Goal: Transaction & Acquisition: Purchase product/service

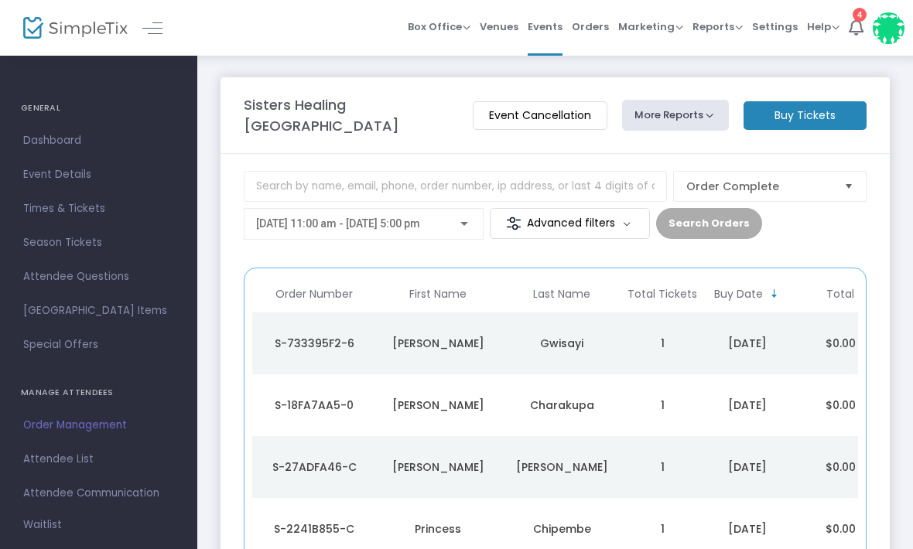
click at [825, 114] on m-button "Buy Tickets" at bounding box center [805, 115] width 123 height 29
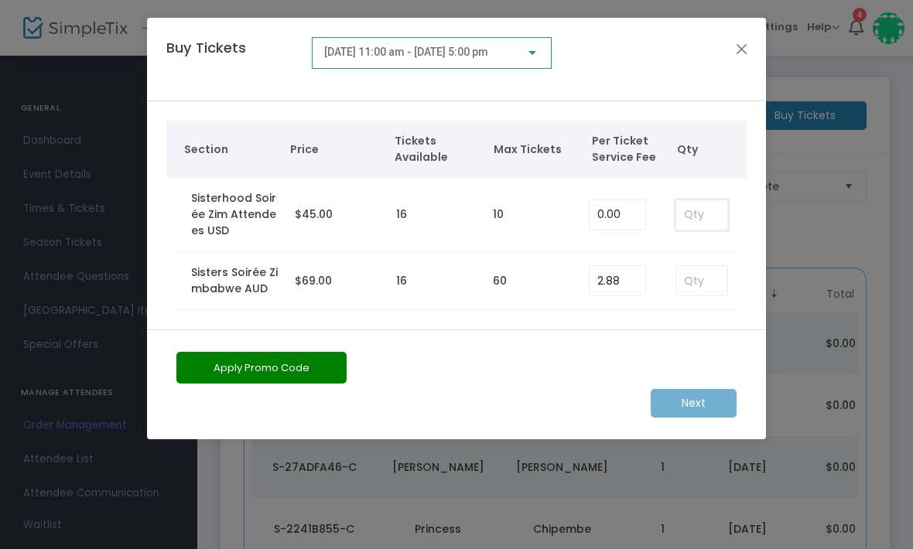
click at [691, 215] on input at bounding box center [701, 214] width 51 height 29
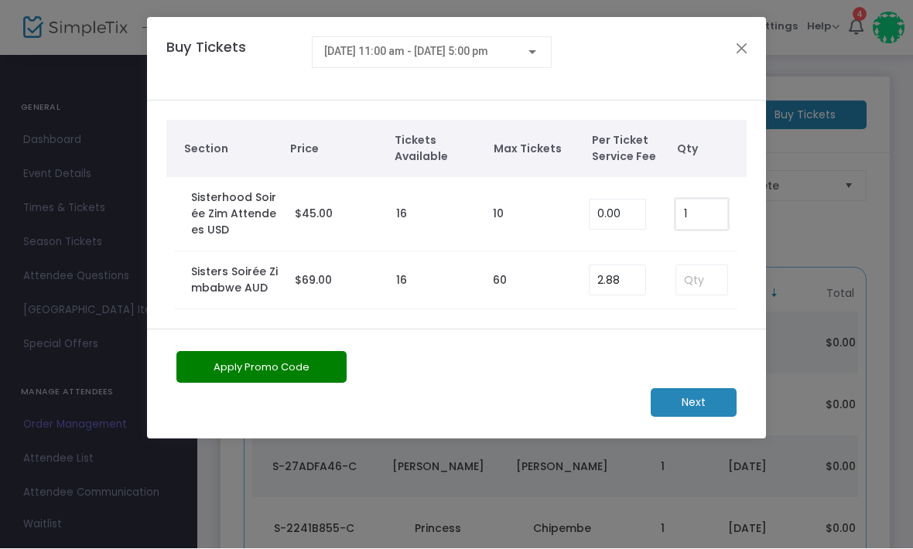
type input "1"
click at [279, 368] on button "Apply Promo Code" at bounding box center [261, 368] width 170 height 32
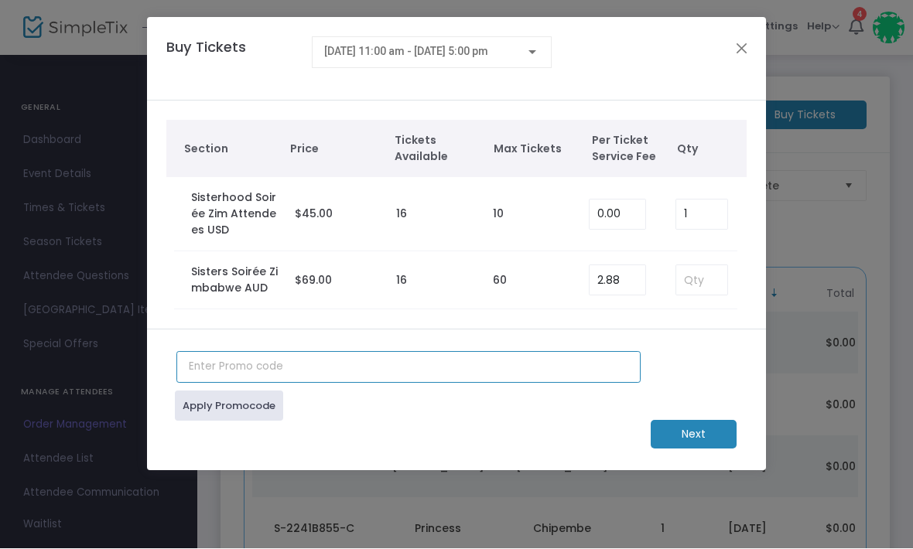
click at [283, 362] on input "text" at bounding box center [408, 368] width 464 height 32
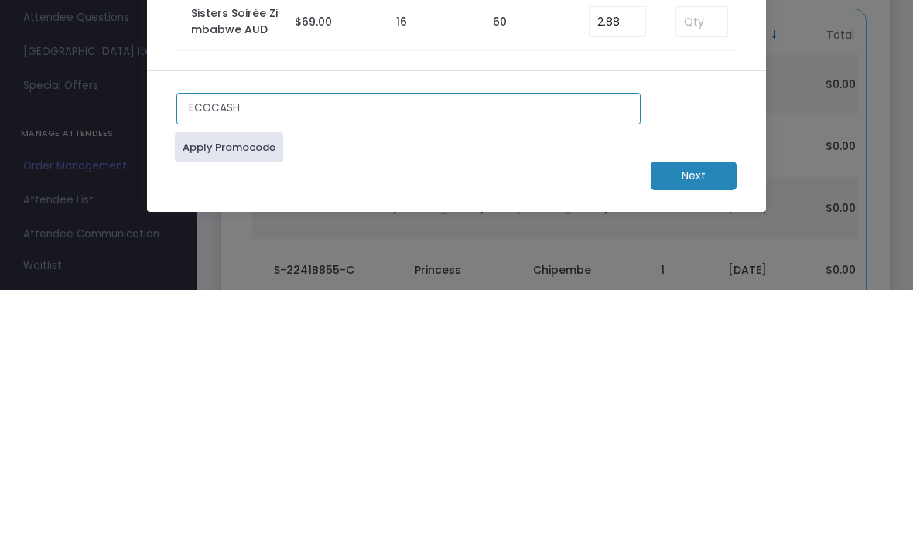
type input "ECOCASH"
click at [232, 392] on link "Apply Promocode" at bounding box center [229, 407] width 108 height 30
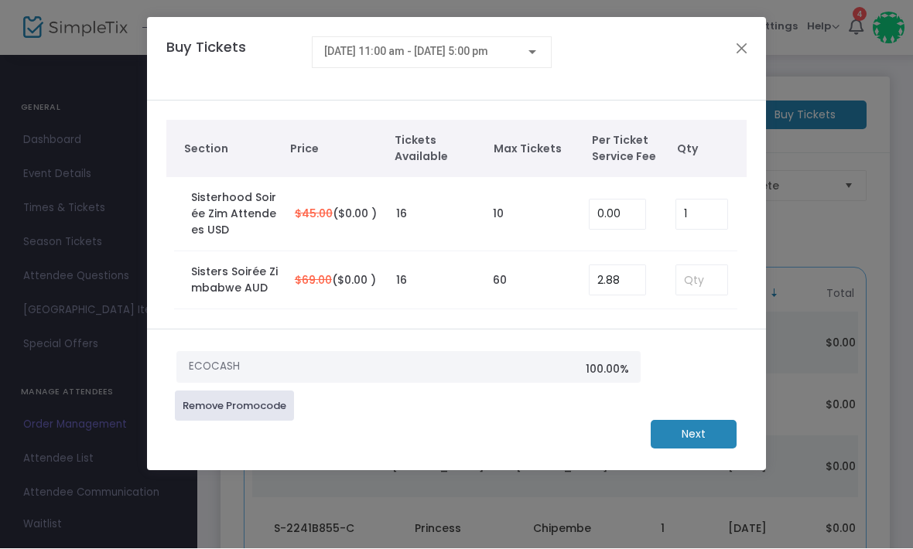
click at [703, 437] on m-button "Next" at bounding box center [694, 435] width 86 height 29
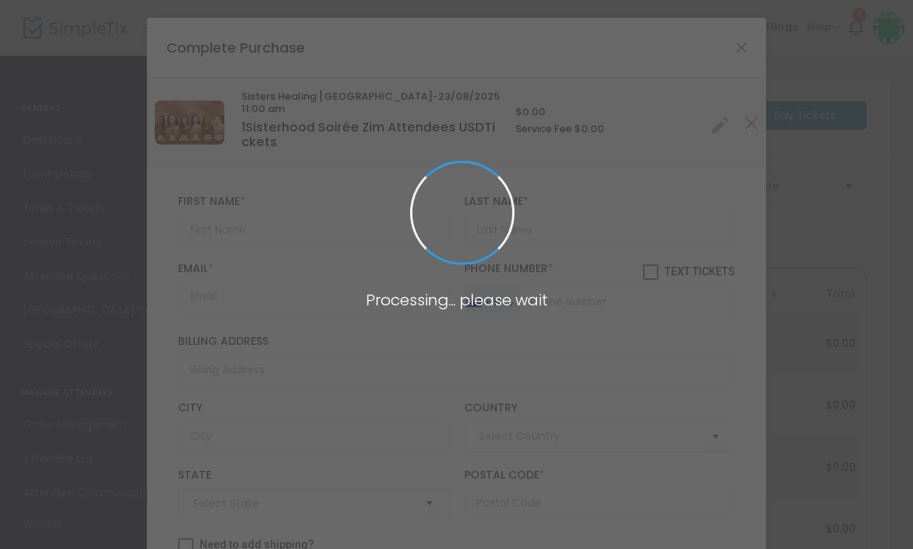
type input "[GEOGRAPHIC_DATA]"
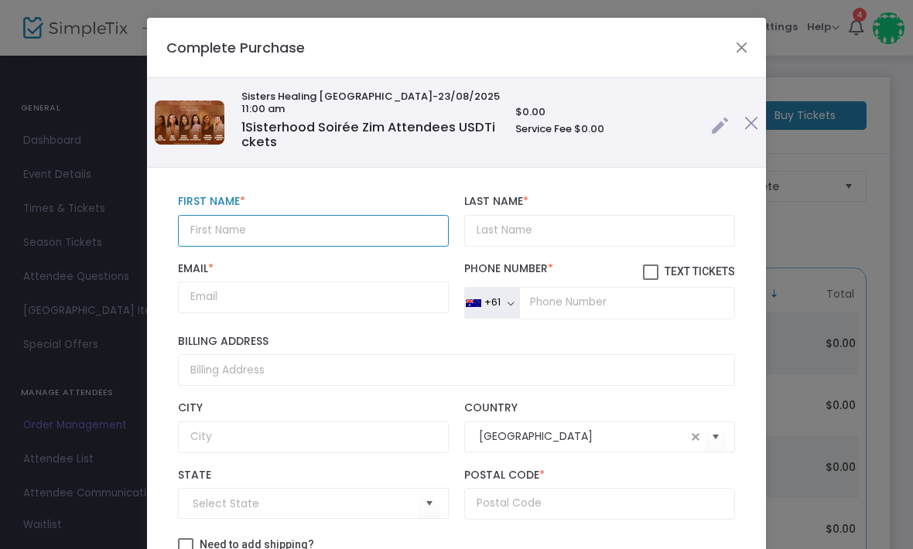
click at [272, 238] on input "text" at bounding box center [313, 231] width 271 height 32
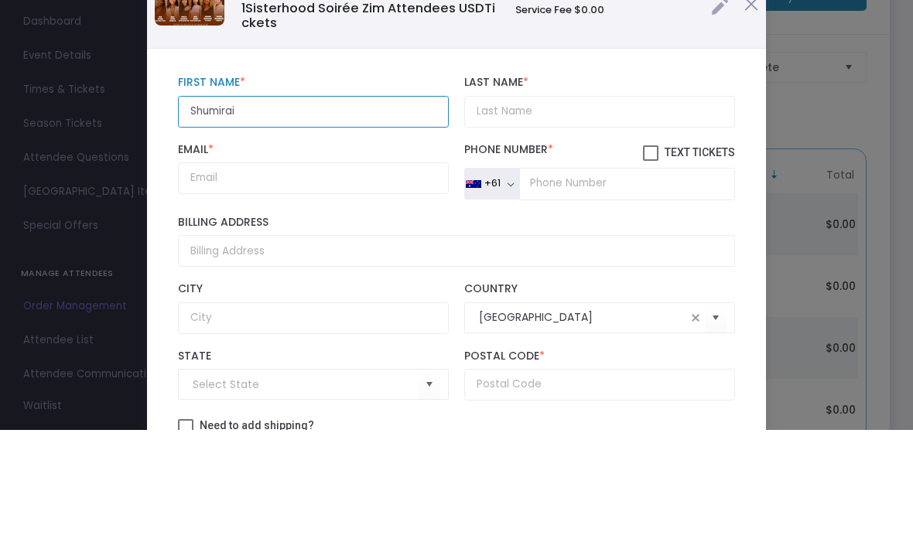
type input "Shumirai"
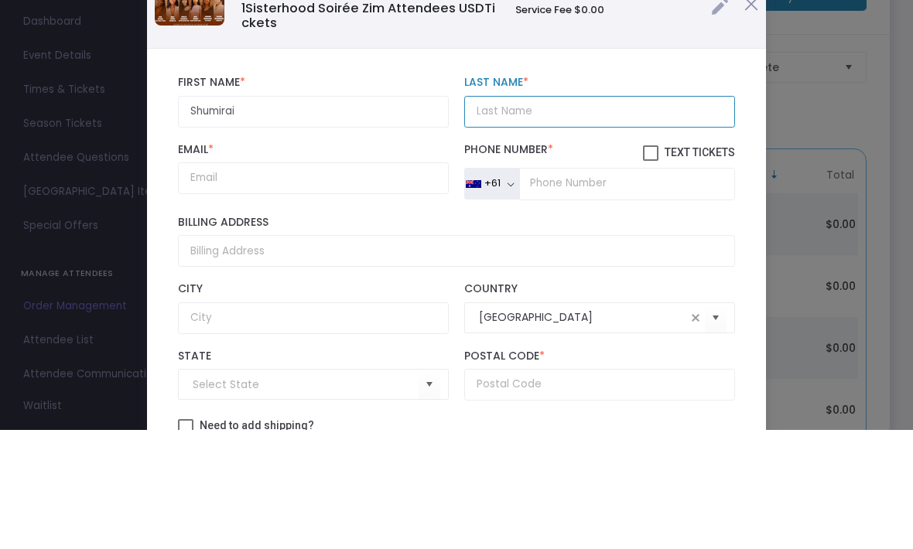
click at [567, 215] on input "Last Name *" at bounding box center [599, 231] width 271 height 32
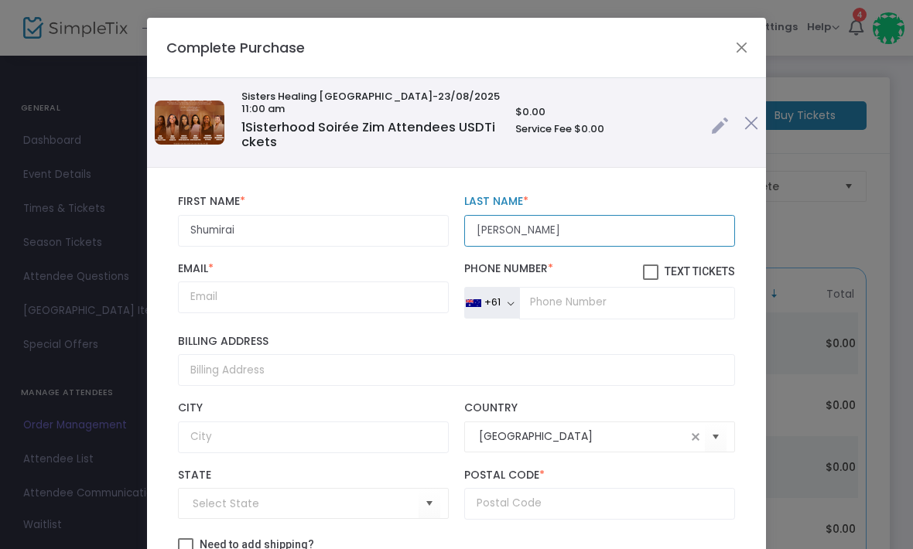
click at [539, 234] on input "[PERSON_NAME]" at bounding box center [599, 231] width 271 height 32
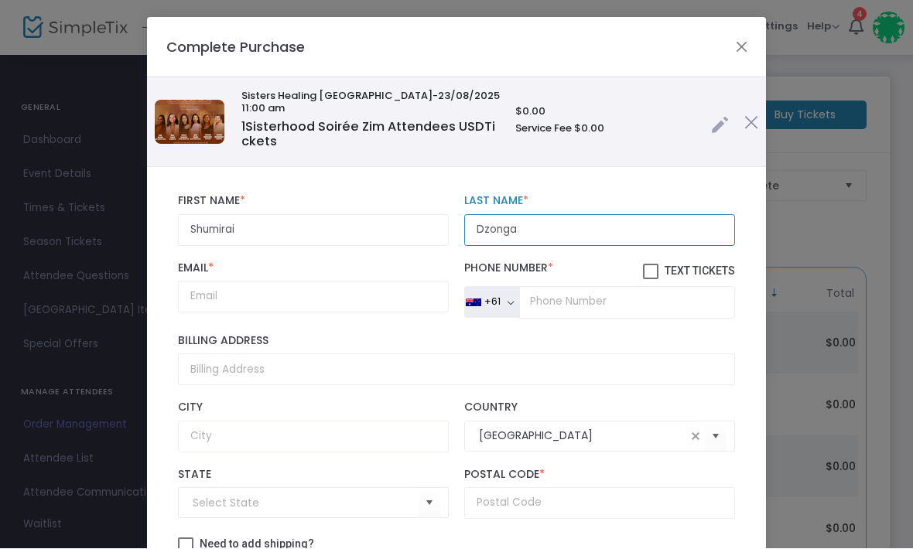
type input "Dzonga"
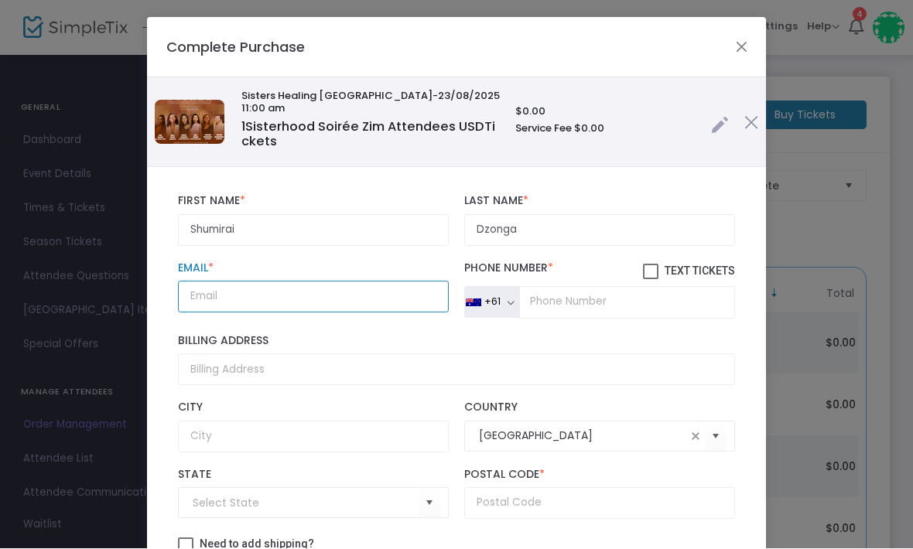
click at [279, 303] on input "Email *" at bounding box center [313, 298] width 271 height 32
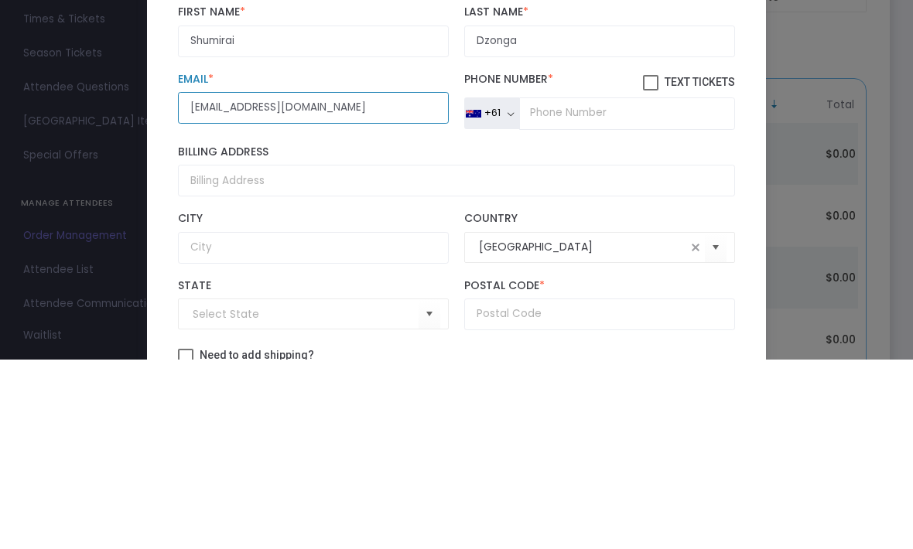
type input "[EMAIL_ADDRESS][DOMAIN_NAME]"
click at [509, 287] on button "+61" at bounding box center [491, 303] width 55 height 33
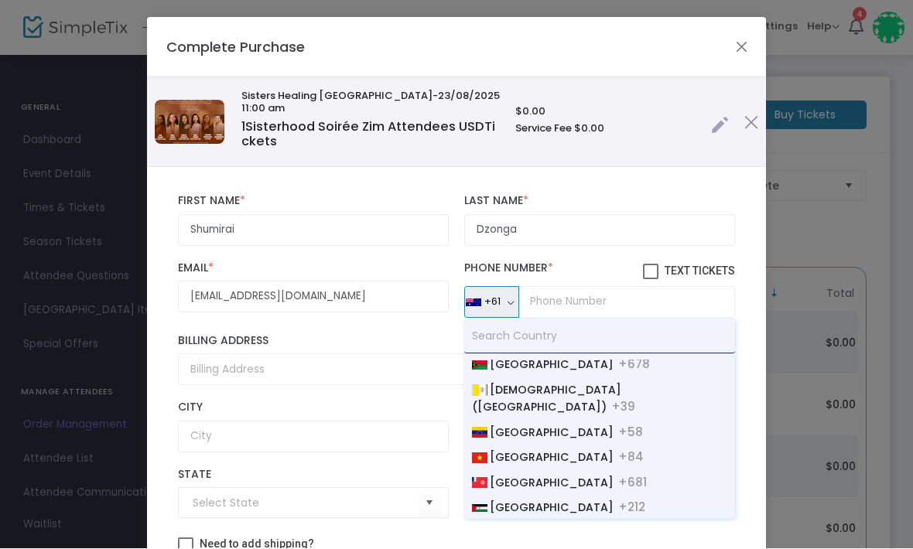
scroll to position [6023, 0]
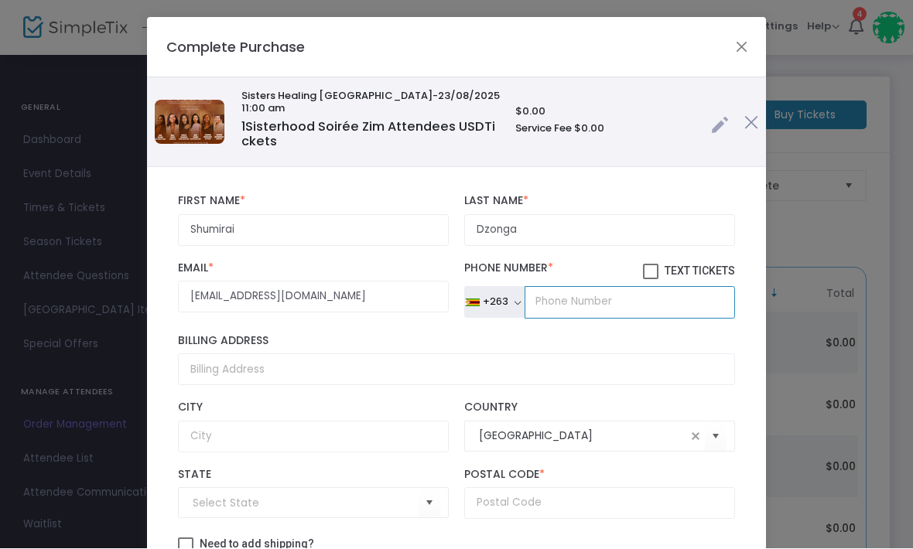
click at [591, 309] on input "tel" at bounding box center [630, 303] width 210 height 33
type input "783 550043"
click at [652, 273] on span at bounding box center [650, 272] width 15 height 15
click at [651, 280] on input "Text Tickets" at bounding box center [650, 280] width 1 height 1
checkbox input "true"
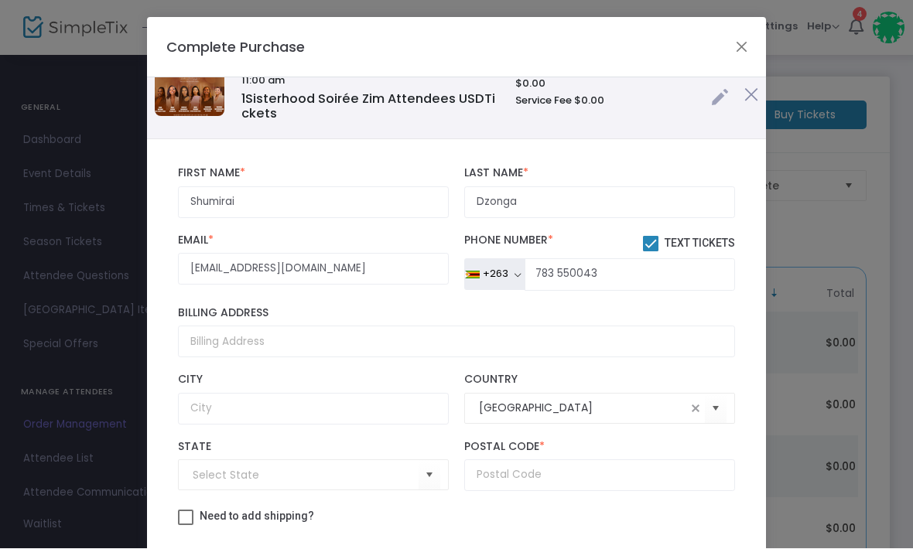
scroll to position [44, 0]
click at [623, 404] on input "[GEOGRAPHIC_DATA]" at bounding box center [582, 409] width 207 height 16
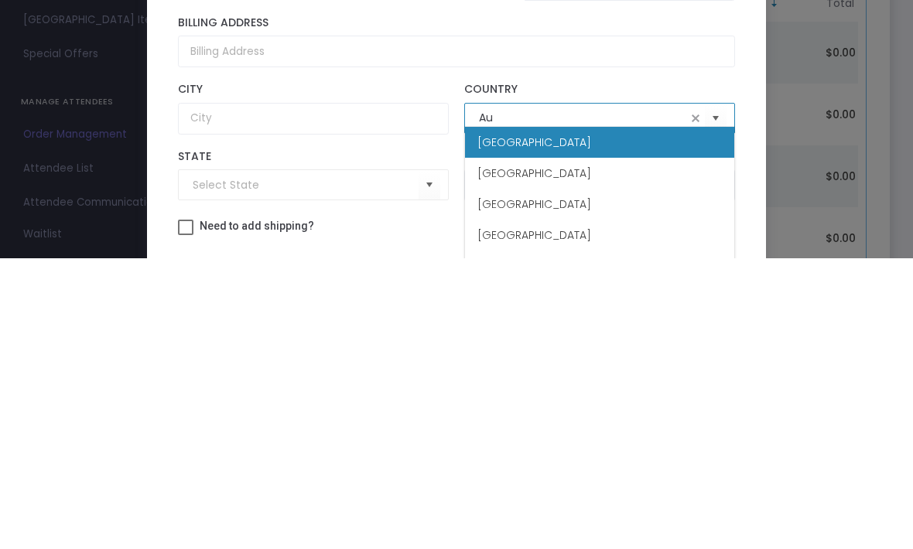
type input "A"
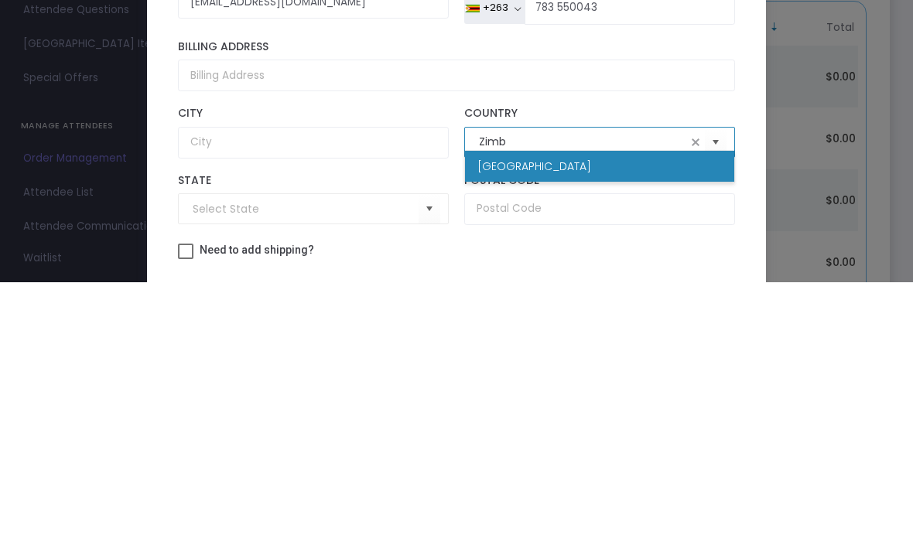
click at [602, 418] on li "[GEOGRAPHIC_DATA]" at bounding box center [599, 433] width 269 height 31
type input "[GEOGRAPHIC_DATA]"
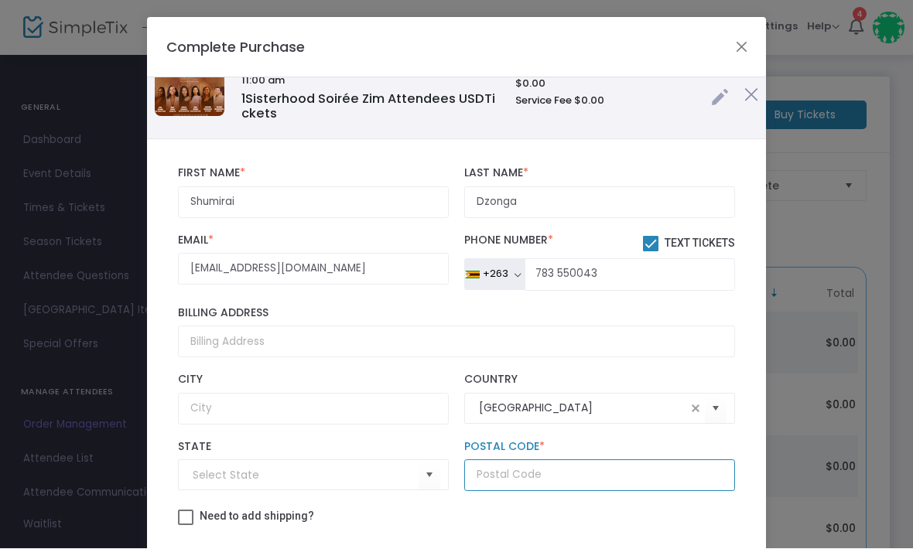
click at [600, 476] on input "text" at bounding box center [599, 476] width 271 height 32
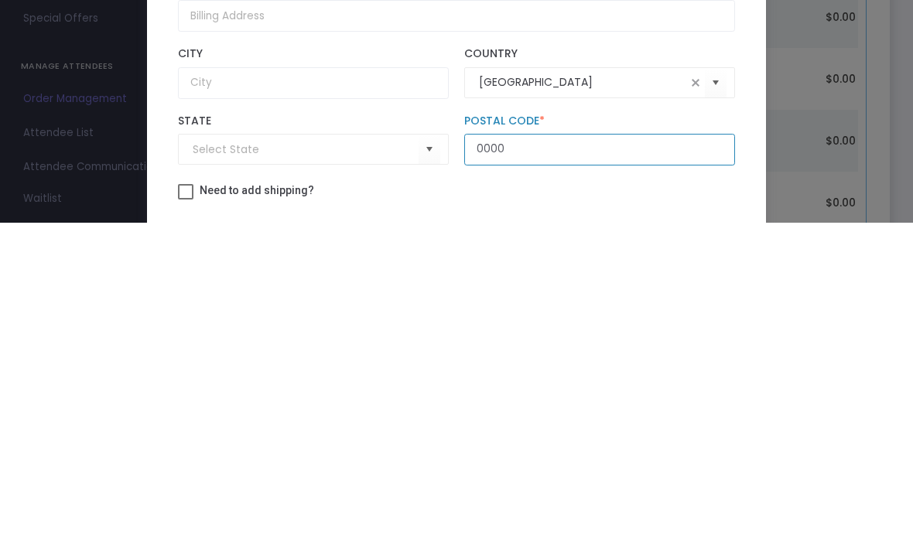
type input "0000"
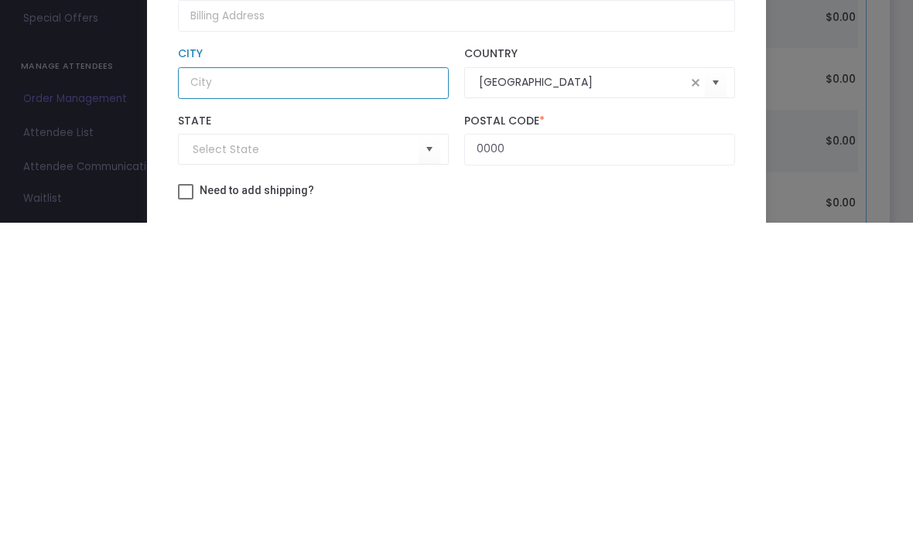
click at [324, 394] on input "text" at bounding box center [313, 410] width 271 height 32
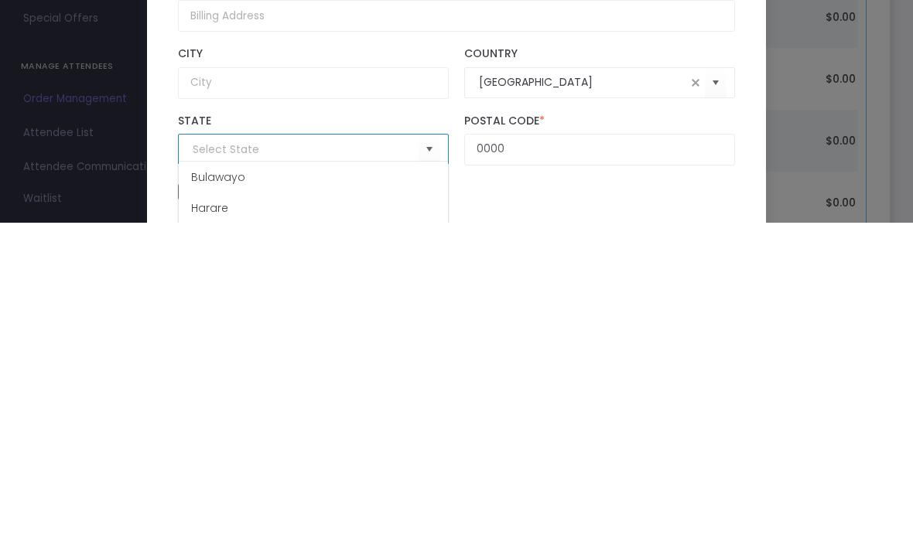
click at [221, 527] on span "Harare" at bounding box center [209, 534] width 37 height 15
type input "Harare"
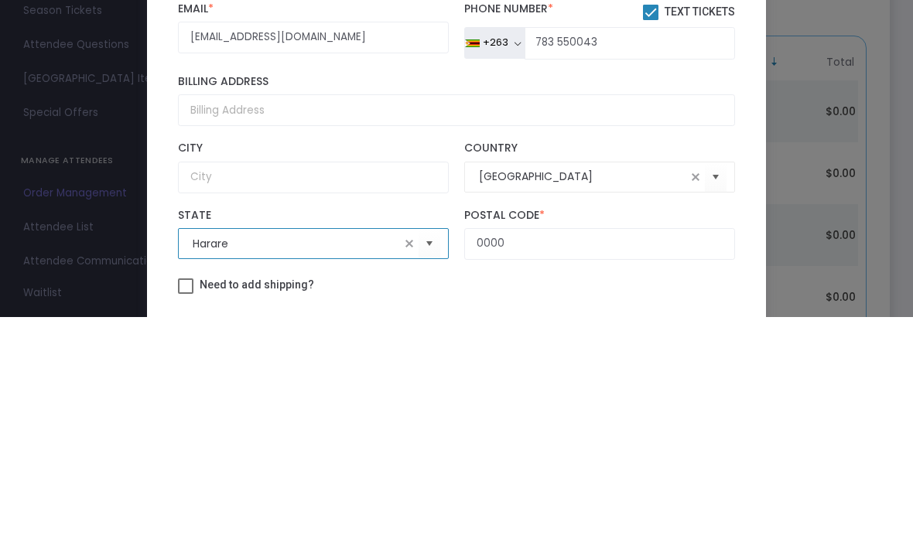
click at [279, 307] on div "Billing Address" at bounding box center [456, 332] width 573 height 51
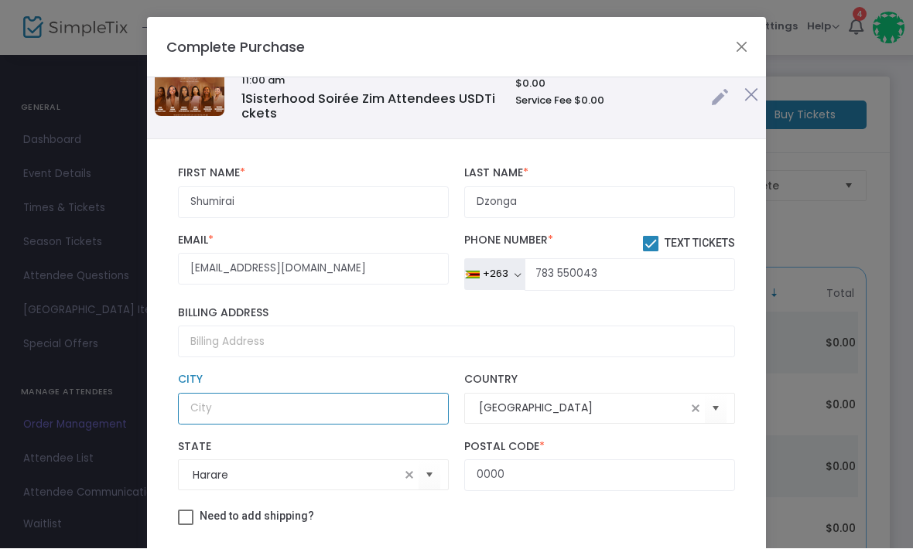
click at [316, 409] on input "text" at bounding box center [313, 410] width 271 height 32
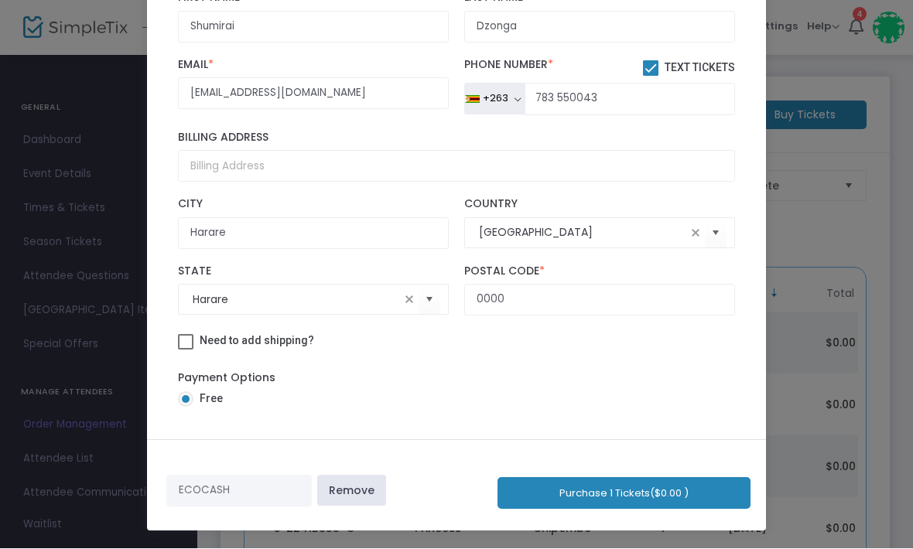
scroll to position [175, 0]
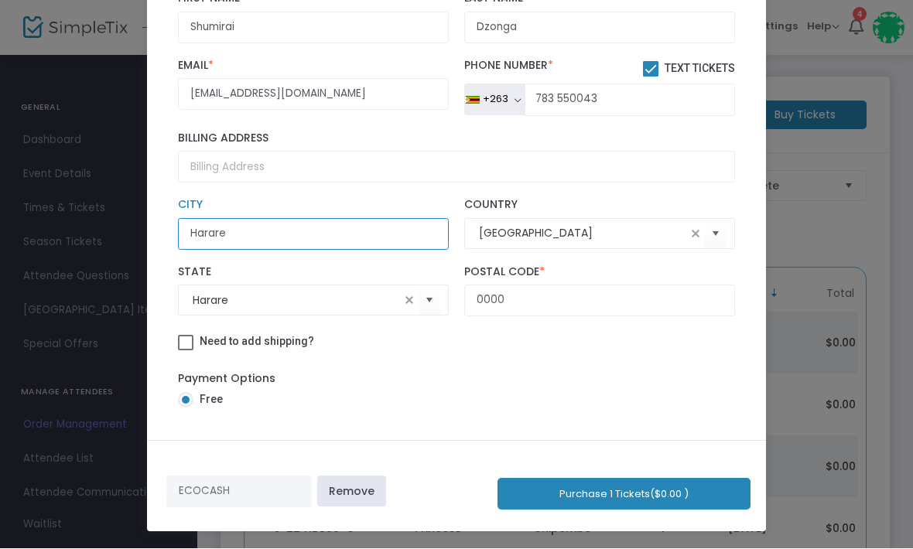
type input "Harare"
click at [655, 487] on button "Purchase 1 Tickets ($0.00 )" at bounding box center [624, 495] width 253 height 32
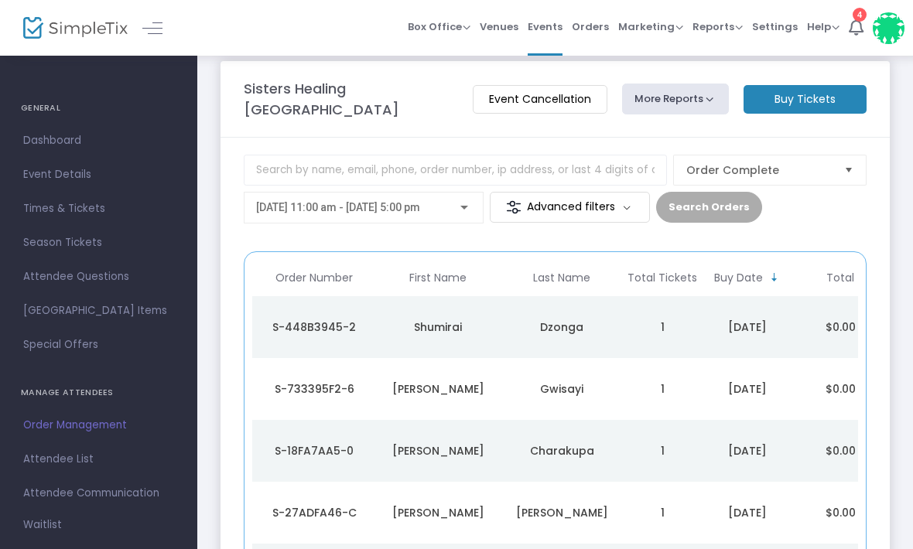
scroll to position [19, 0]
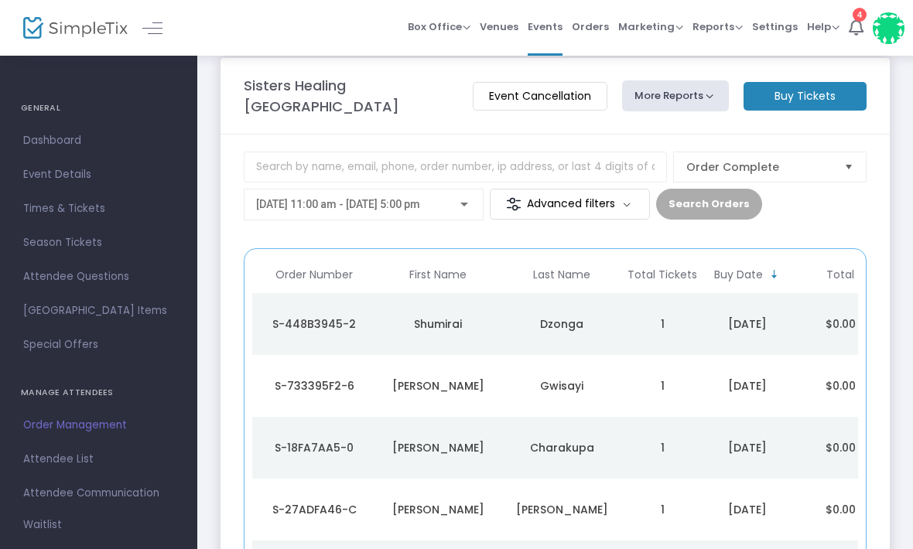
click at [813, 94] on m-button "Buy Tickets" at bounding box center [805, 96] width 123 height 29
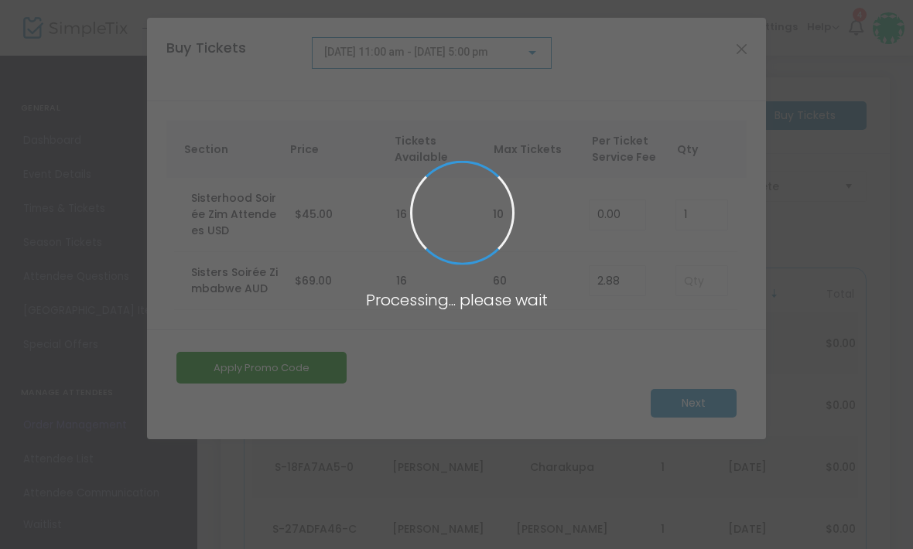
scroll to position [0, 0]
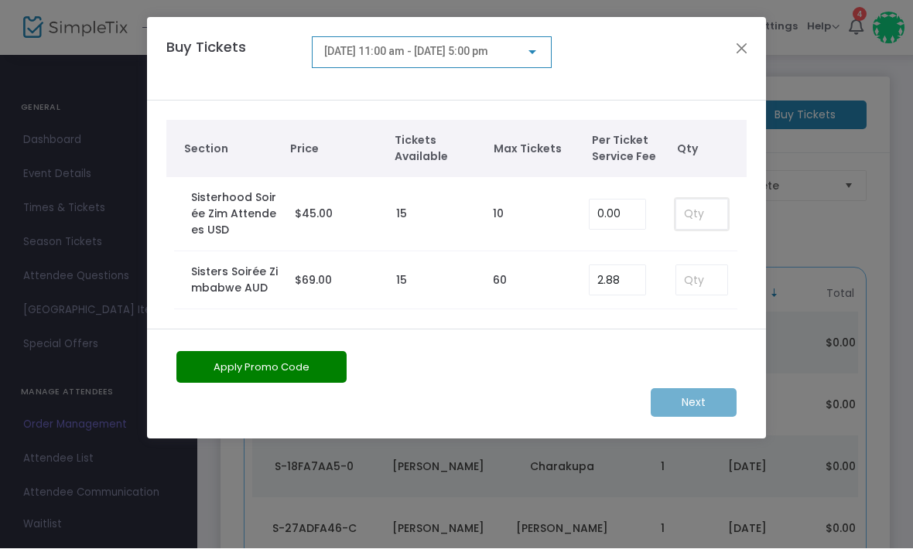
click at [686, 211] on input at bounding box center [701, 214] width 51 height 29
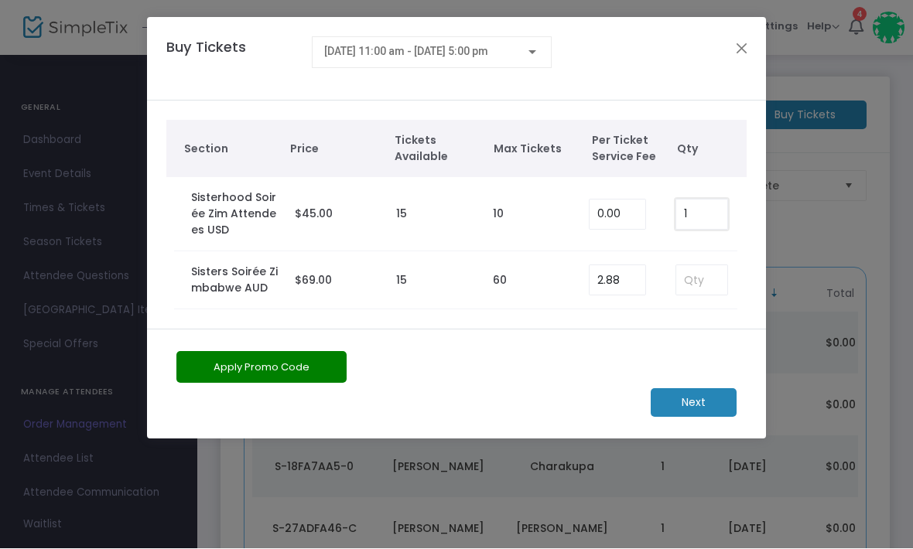
type input "1"
click at [272, 375] on button "Apply Promo Code" at bounding box center [261, 368] width 170 height 32
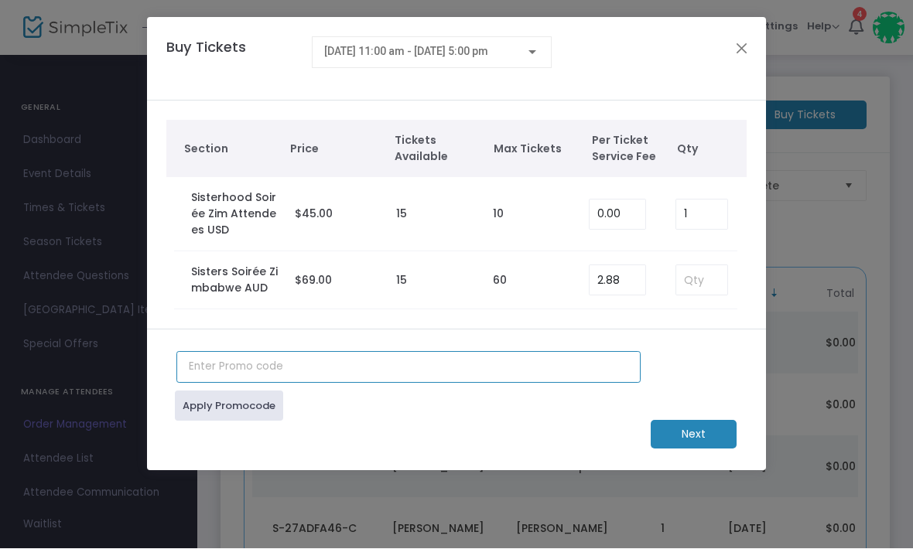
click at [296, 368] on input "text" at bounding box center [408, 368] width 464 height 32
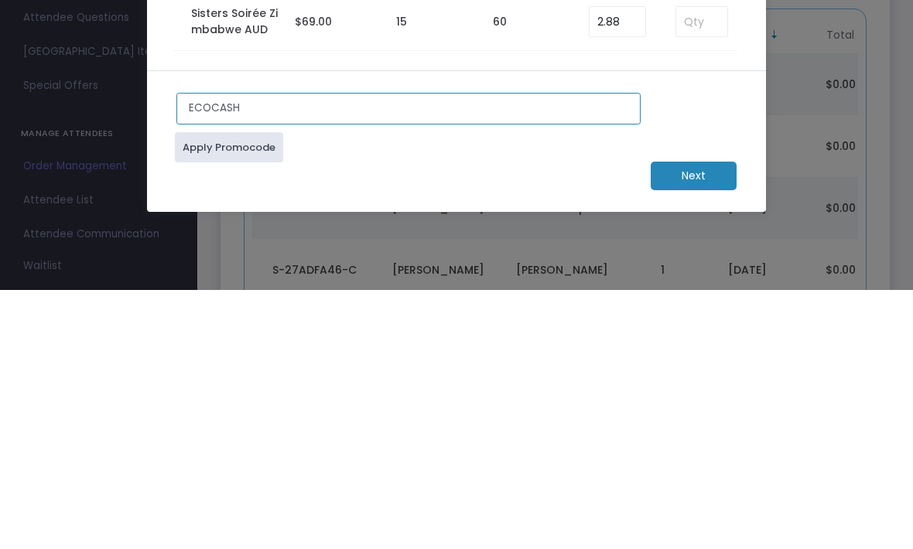
type input "ECOCASH"
click at [250, 392] on link "Apply Promocode" at bounding box center [229, 407] width 108 height 30
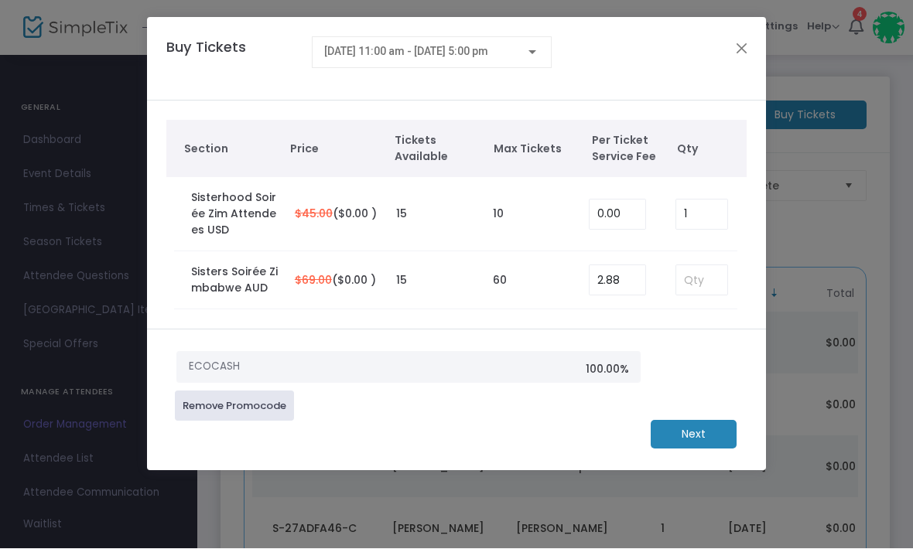
click at [703, 440] on m-button "Next" at bounding box center [694, 435] width 86 height 29
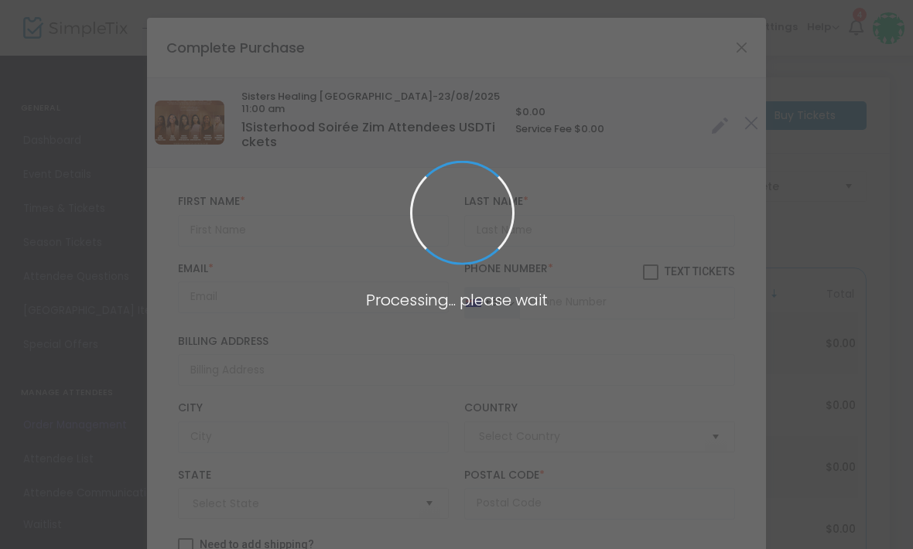
type input "[GEOGRAPHIC_DATA]"
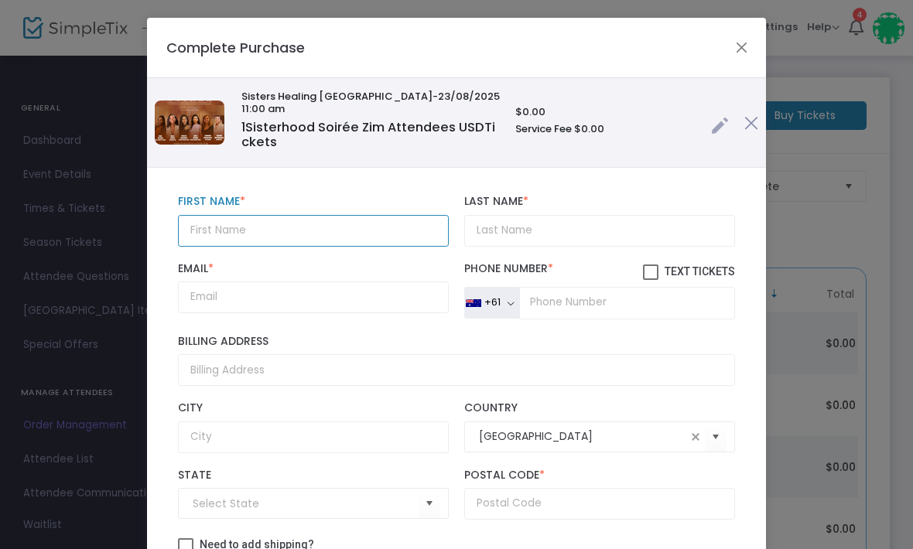
click at [297, 221] on input "text" at bounding box center [313, 231] width 271 height 32
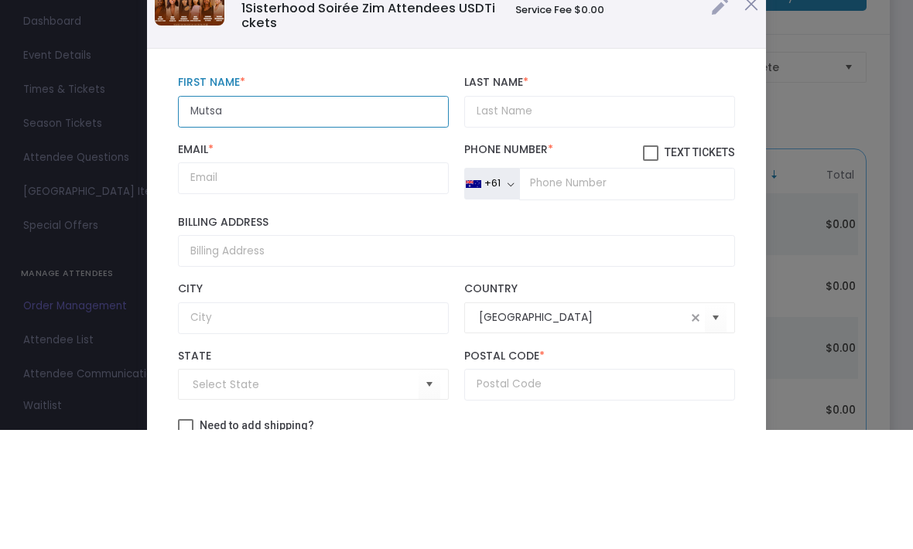
type input "Musta"
click at [348, 215] on input "Musta" at bounding box center [313, 231] width 271 height 32
type input "Mus"
